Goal: Task Accomplishment & Management: Manage account settings

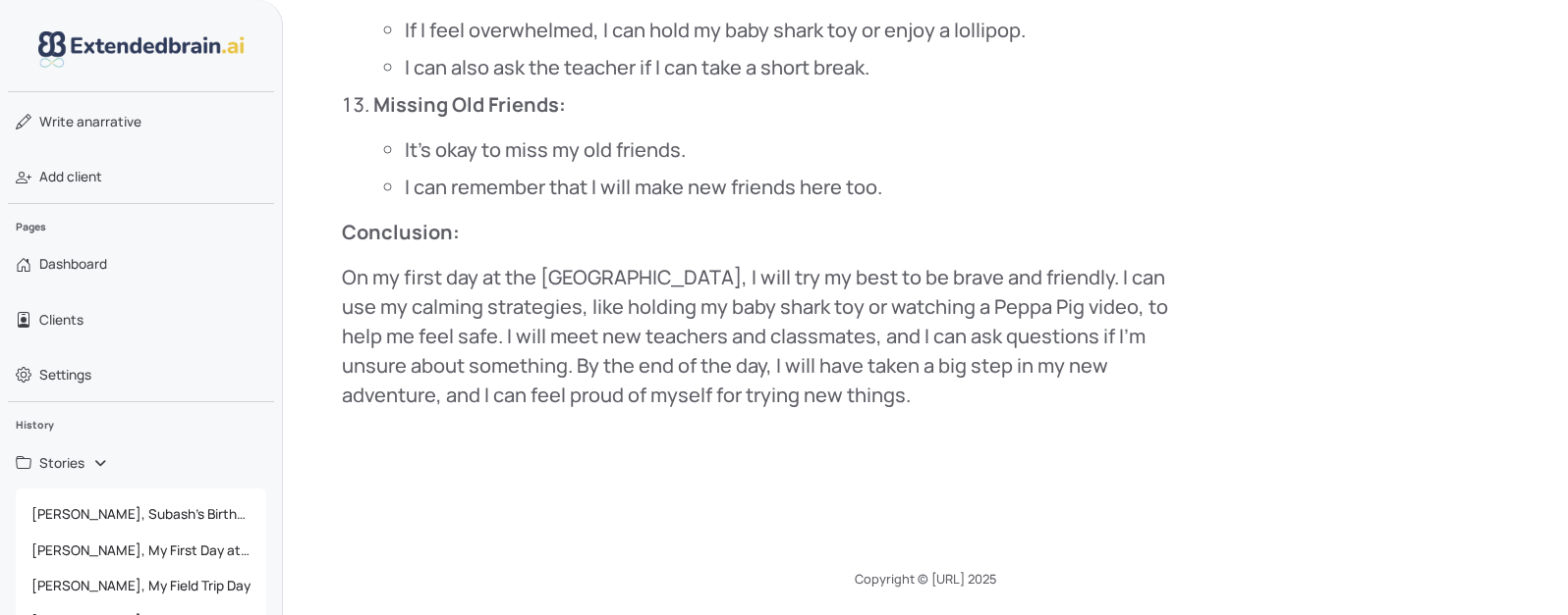
scroll to position [2859, 0]
click at [99, 459] on link "Stories" at bounding box center [142, 462] width 283 height 52
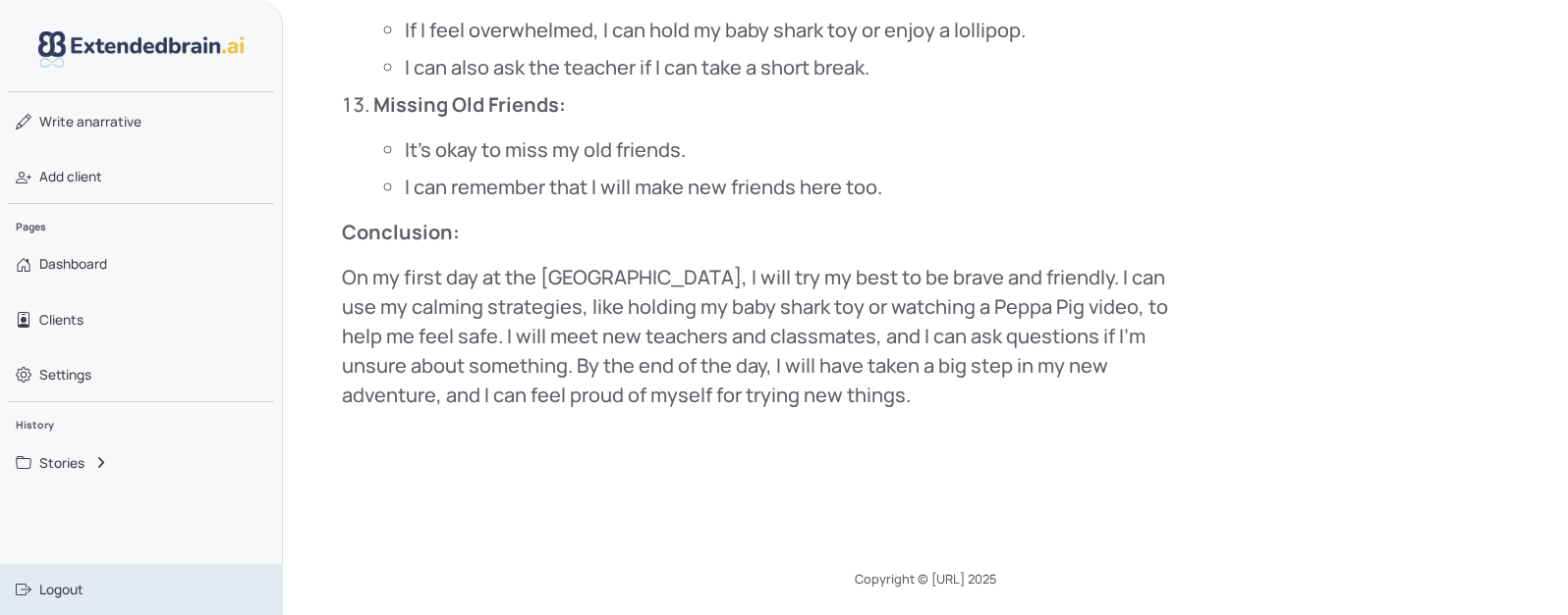
click at [45, 585] on span "Logout" at bounding box center [61, 590] width 44 height 20
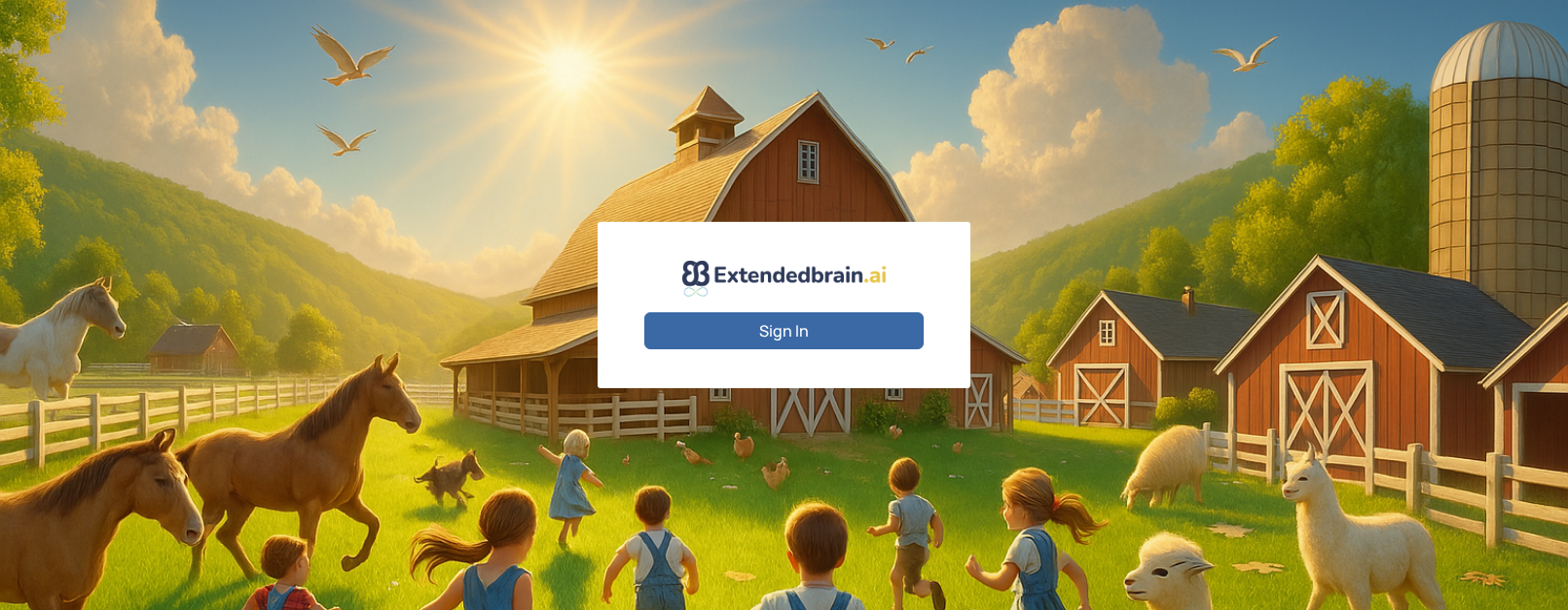
click at [755, 317] on button "Sign In" at bounding box center [784, 330] width 280 height 37
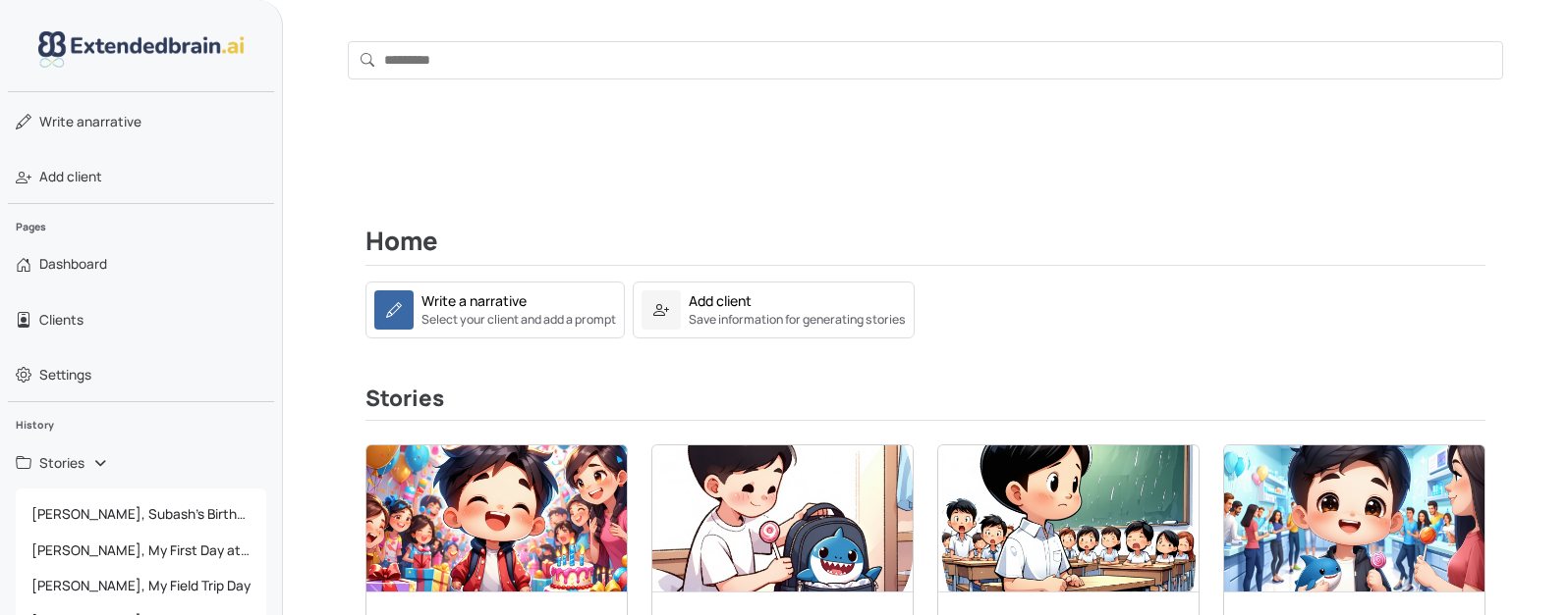
click at [1367, 0] on div "Clients [PERSON_NAME] Sandbox [PERSON_NAME] Version 9 Test G Stories Subash's B…" at bounding box center [926, 60] width 1285 height 121
